Goal: Find specific page/section: Find specific page/section

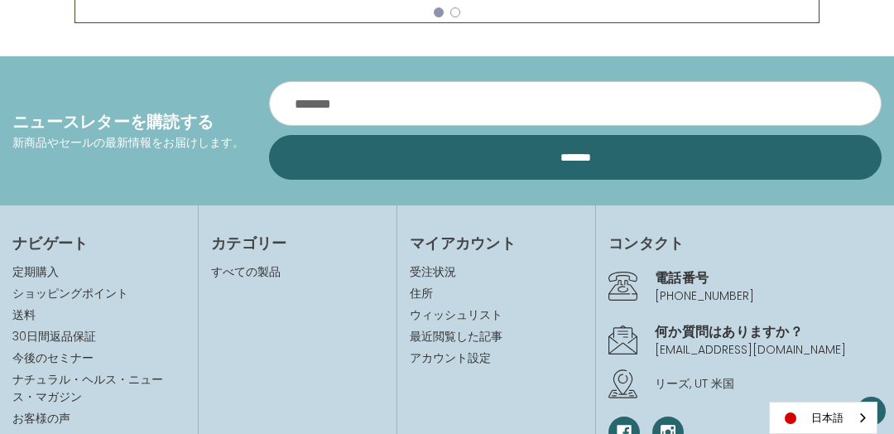
scroll to position [1242, 0]
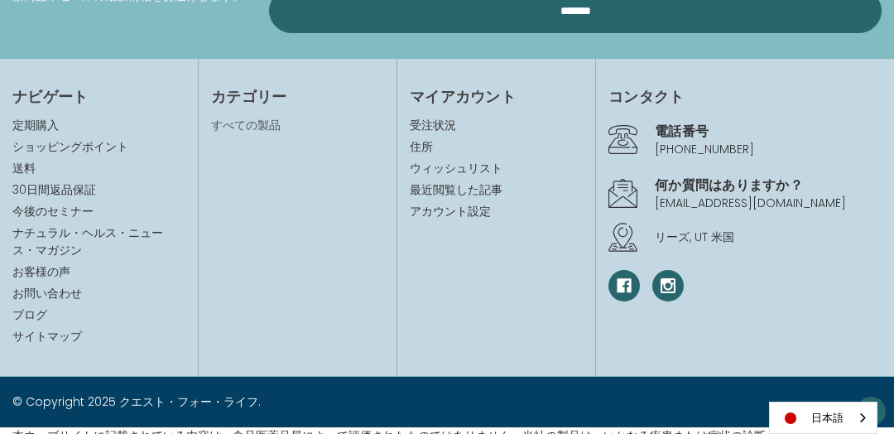
click at [243, 124] on link "すべての製品" at bounding box center [246, 125] width 70 height 17
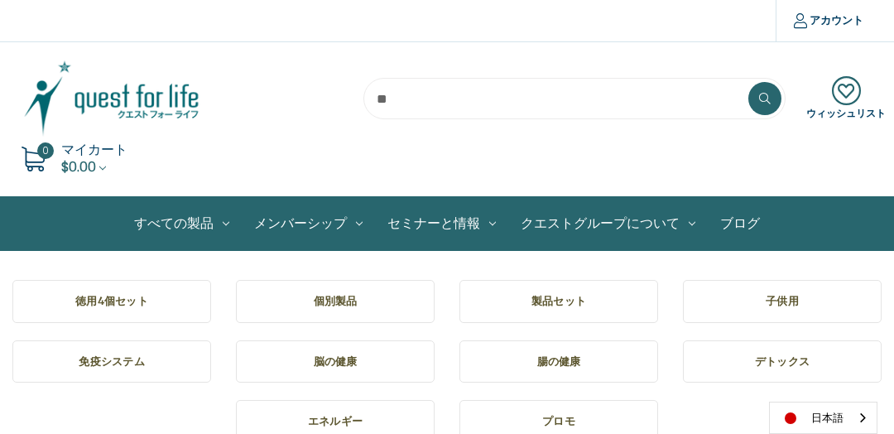
click at [431, 104] on input "search" at bounding box center [574, 98] width 422 height 41
type input "**"
click at [748, 82] on button at bounding box center [764, 98] width 33 height 33
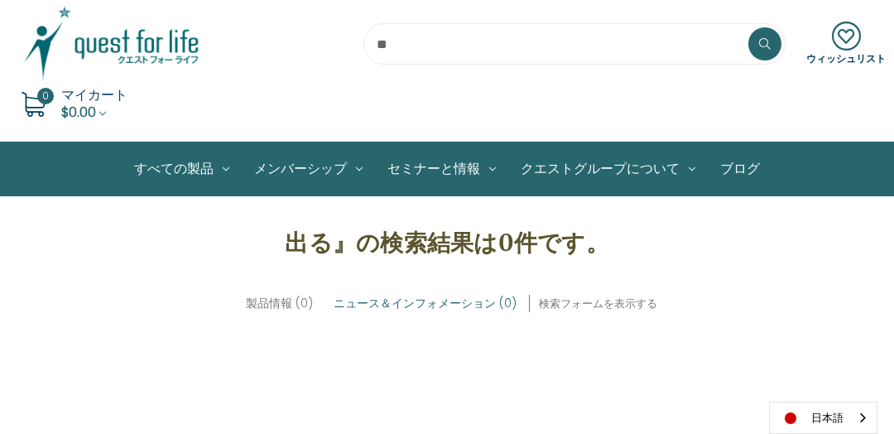
scroll to position [83, 0]
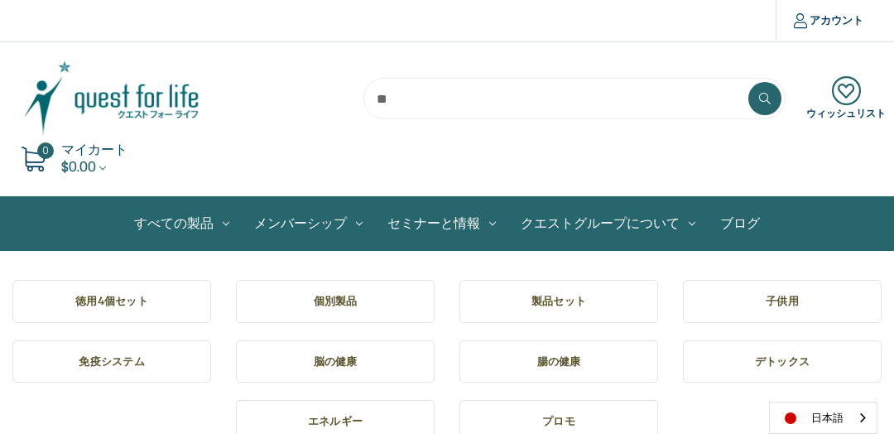
click at [551, 309] on h5 "製品セット" at bounding box center [559, 301] width 172 height 17
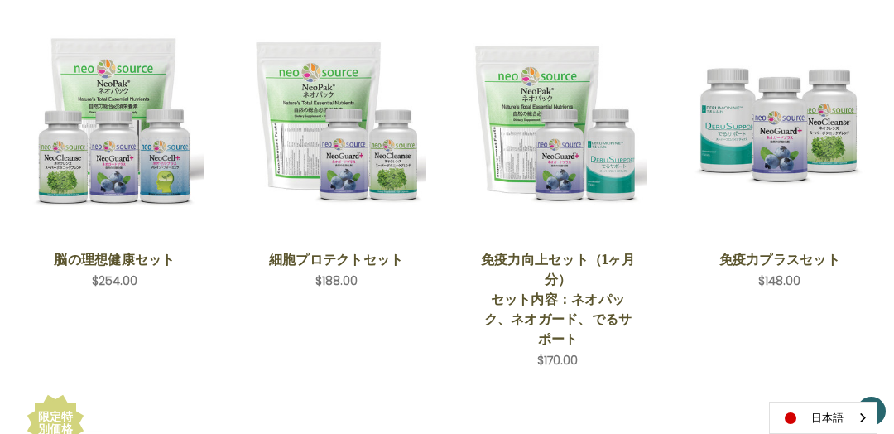
scroll to position [290, 0]
